Goal: Navigation & Orientation: Find specific page/section

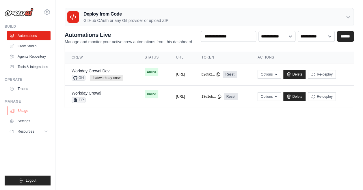
click at [21, 109] on link "Usage" at bounding box center [30, 110] width 44 height 9
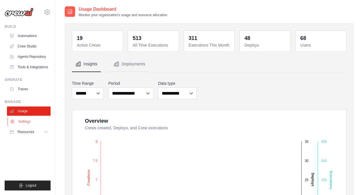
click at [29, 119] on link "Settings" at bounding box center [30, 121] width 44 height 9
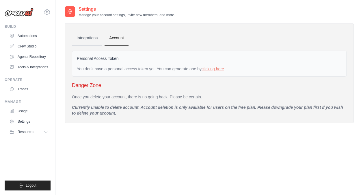
click at [89, 36] on link "Integrations" at bounding box center [87, 38] width 30 height 16
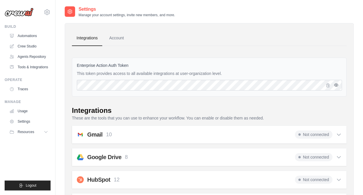
click at [336, 85] on icon "button" at bounding box center [336, 84] width 1 height 1
click at [119, 35] on link "Account" at bounding box center [117, 38] width 24 height 16
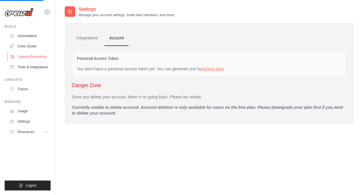
click at [36, 53] on link "Agents Repository" at bounding box center [30, 56] width 44 height 9
